Goal: Check status: Check status

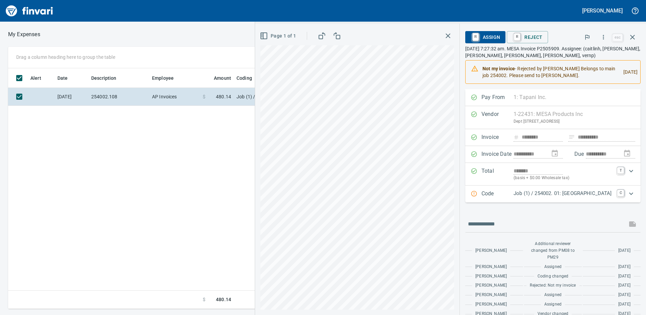
scroll to position [1, 1]
click at [634, 37] on icon "button" at bounding box center [633, 37] width 8 height 8
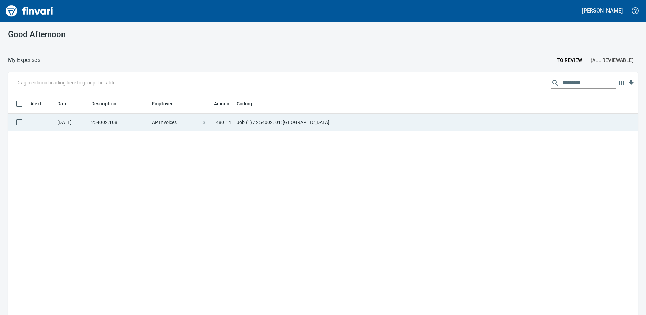
scroll to position [236, 620]
click at [237, 122] on td "Job (1) / 254002. 01: [GEOGRAPHIC_DATA]" at bounding box center [318, 123] width 169 height 18
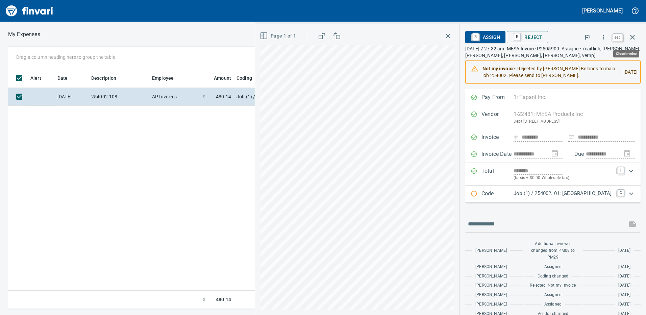
click at [633, 39] on icon "button" at bounding box center [633, 37] width 8 height 8
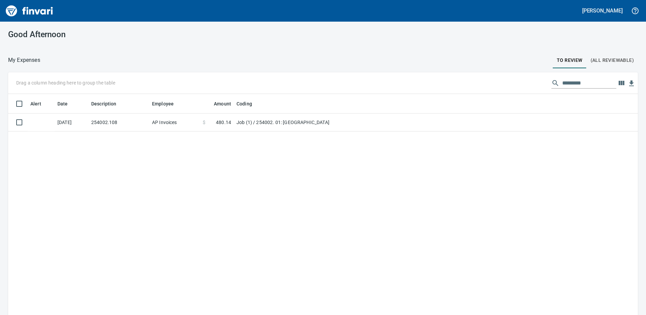
scroll to position [236, 619]
